Goal: Task Accomplishment & Management: Use online tool/utility

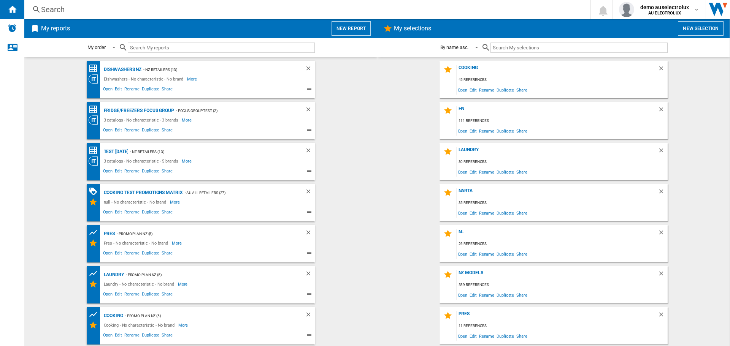
click at [354, 25] on button "New report" at bounding box center [350, 28] width 39 height 14
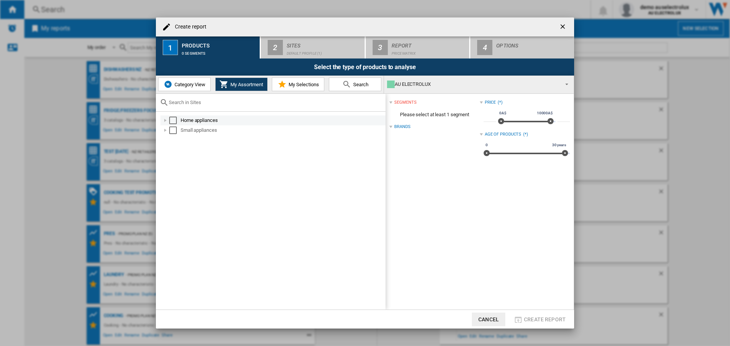
click at [171, 121] on div "Select" at bounding box center [173, 121] width 8 height 8
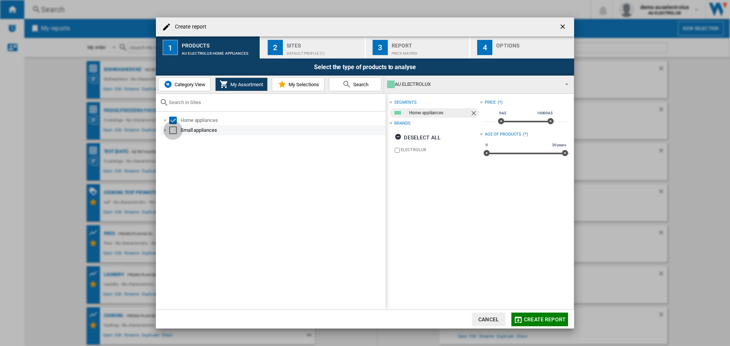
click at [174, 128] on div "Select" at bounding box center [173, 131] width 8 height 8
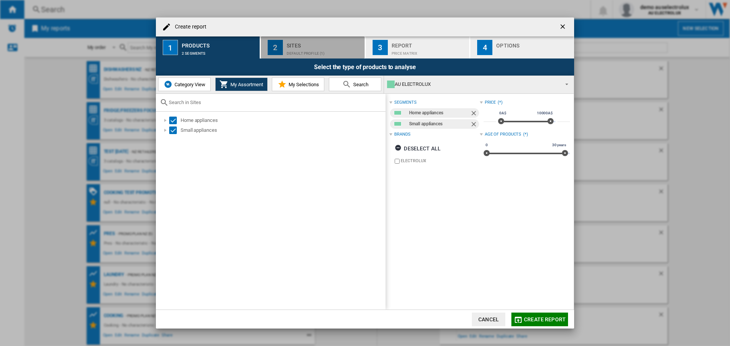
click at [308, 42] on div "Sites" at bounding box center [324, 44] width 75 height 8
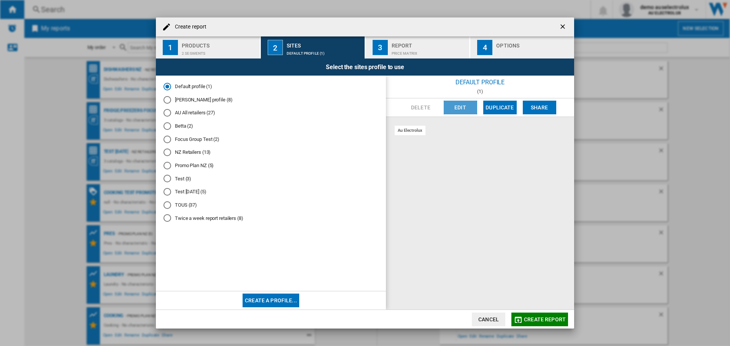
click at [465, 103] on button "Edit" at bounding box center [459, 108] width 33 height 14
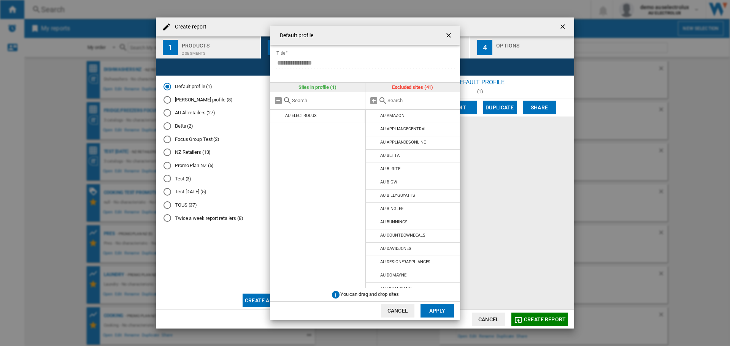
click at [397, 98] on input "text" at bounding box center [421, 101] width 69 height 6
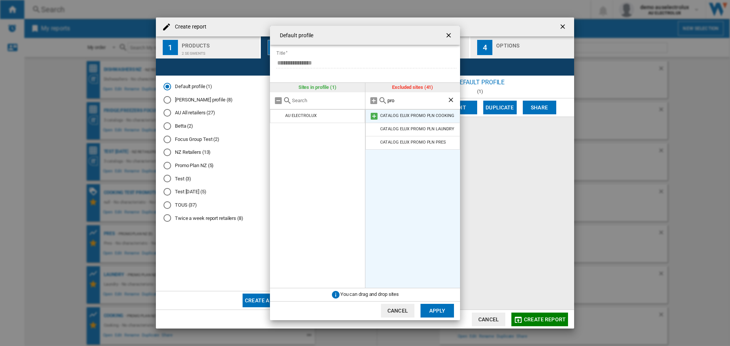
type input "pro"
click at [374, 114] on md-icon at bounding box center [373, 116] width 9 height 9
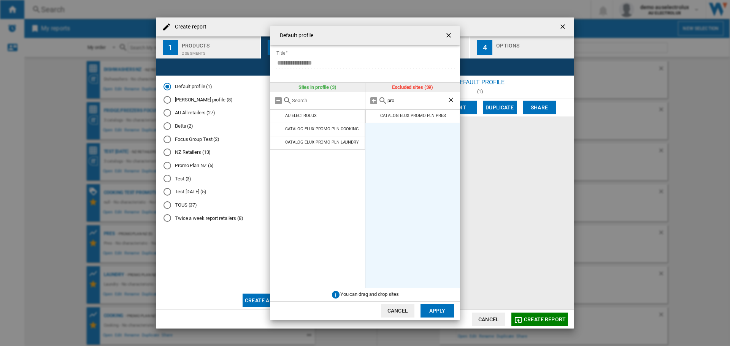
click at [374, 114] on md-icon at bounding box center [373, 116] width 9 height 9
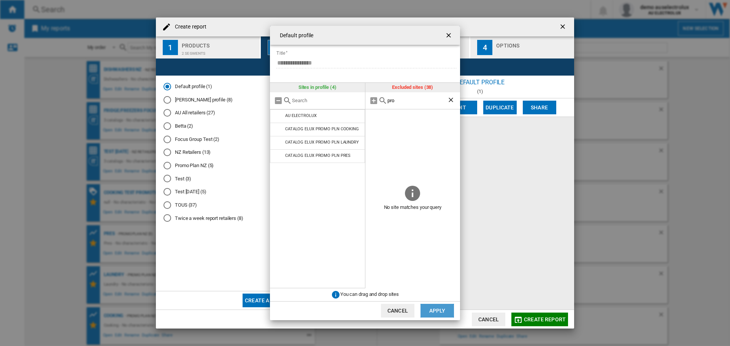
click at [442, 311] on button "Apply" at bounding box center [436, 311] width 33 height 14
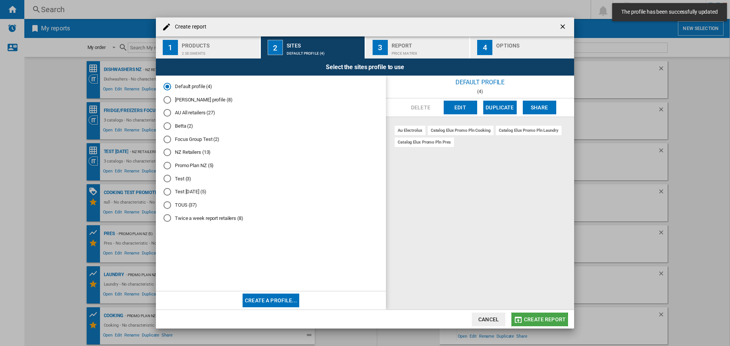
click at [527, 320] on span "Create report" at bounding box center [545, 320] width 42 height 6
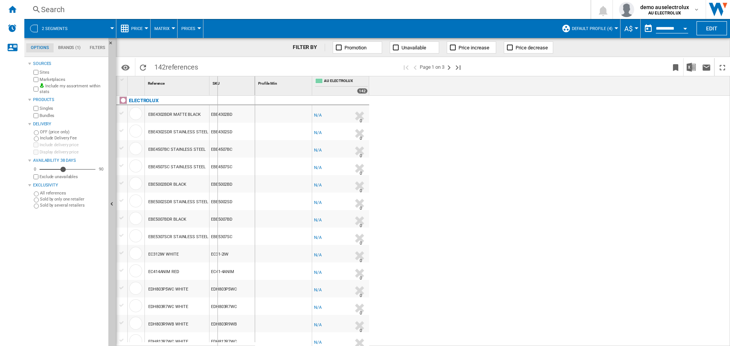
drag, startPoint x: 209, startPoint y: 91, endPoint x: 217, endPoint y: 91, distance: 7.6
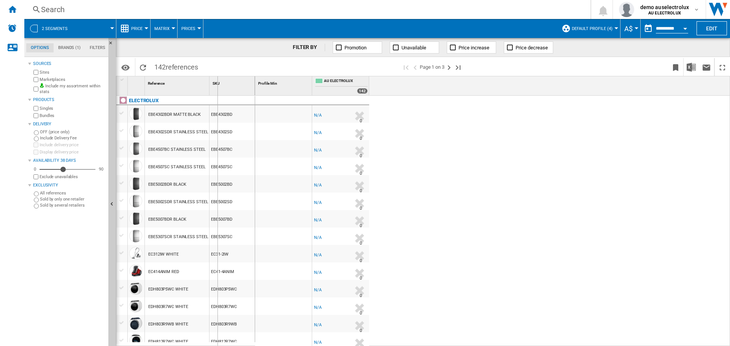
click at [217, 91] on div "SKU 1" at bounding box center [232, 85] width 46 height 19
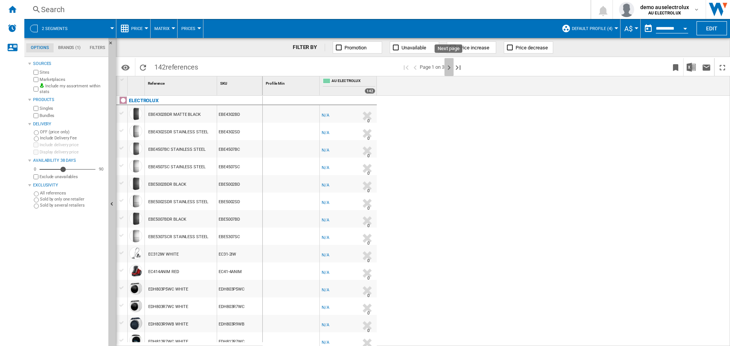
click at [447, 63] on ng-md-icon "Next page" at bounding box center [448, 67] width 9 height 9
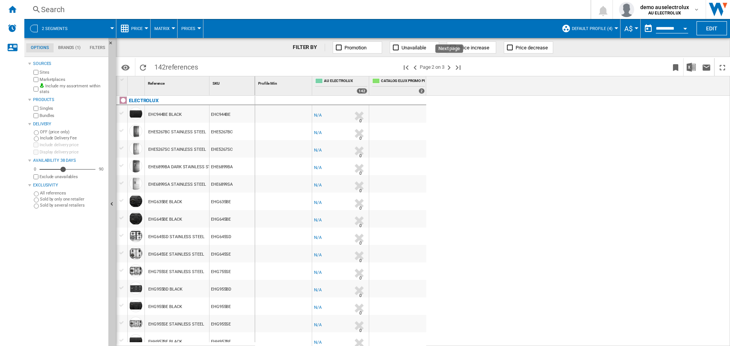
click at [447, 63] on ng-md-icon "Next page" at bounding box center [448, 67] width 9 height 9
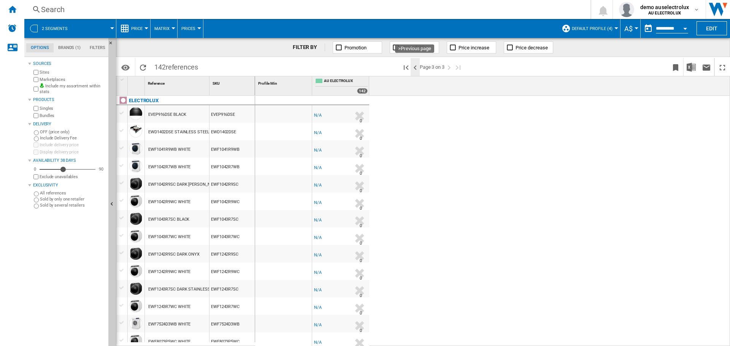
click at [416, 68] on ng-md-icon ">Previous page" at bounding box center [414, 67] width 9 height 9
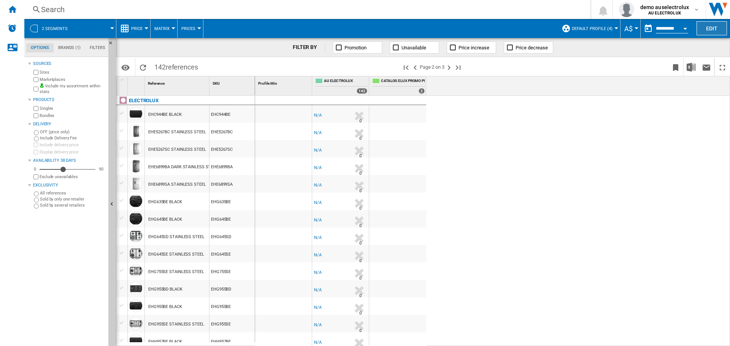
click at [713, 28] on button "Edit" at bounding box center [711, 28] width 30 height 14
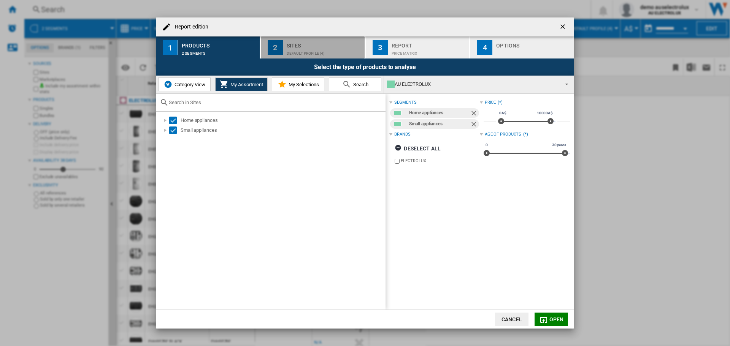
click at [290, 45] on div "Sites" at bounding box center [324, 44] width 75 height 8
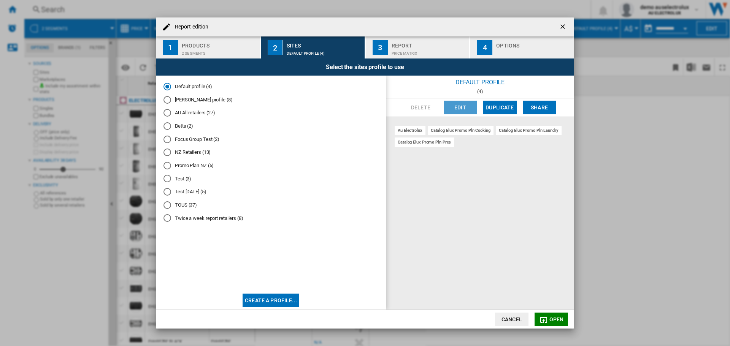
click at [467, 104] on button "Edit" at bounding box center [459, 108] width 33 height 14
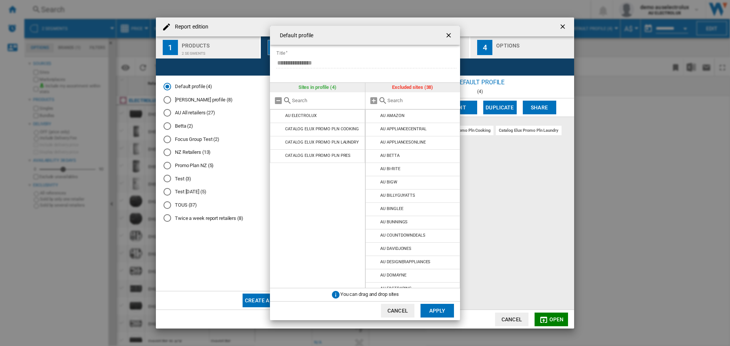
click at [400, 97] on div "Default profile ..." at bounding box center [412, 100] width 95 height 17
click at [401, 99] on input "Default profile ..." at bounding box center [421, 101] width 69 height 6
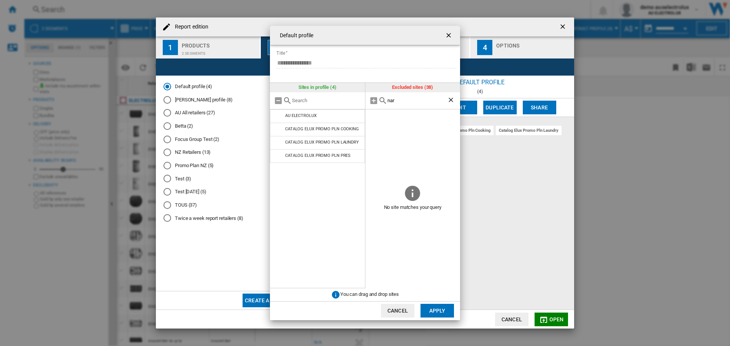
type input "nart"
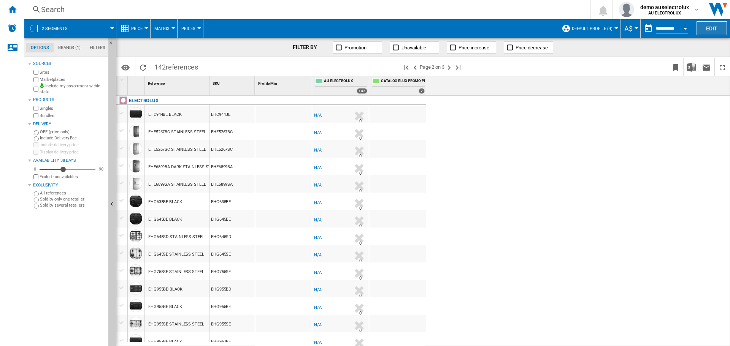
click at [706, 27] on button "Edit" at bounding box center [711, 28] width 30 height 14
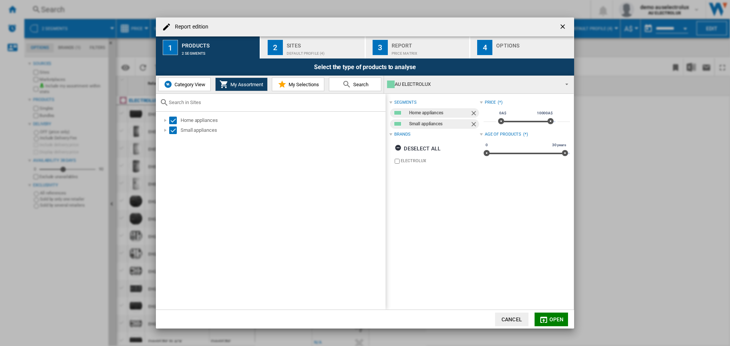
click at [345, 48] on div "Default profile (4)" at bounding box center [324, 51] width 75 height 8
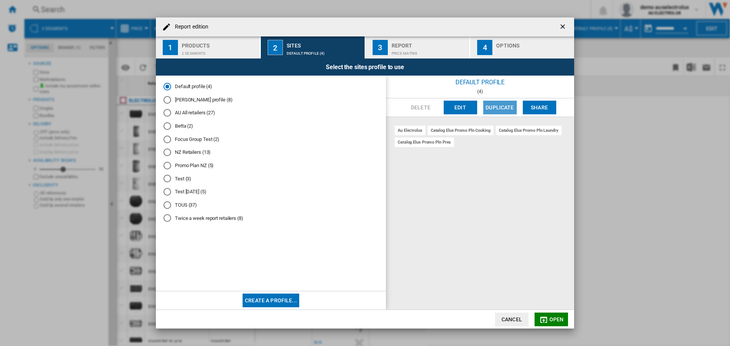
click at [495, 106] on button "Duplicate" at bounding box center [499, 108] width 33 height 14
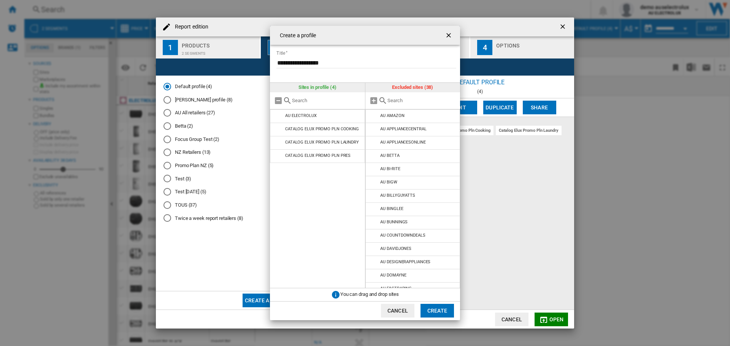
click at [396, 103] on input "Create a ..." at bounding box center [421, 101] width 69 height 6
type input "h"
